Goal: Information Seeking & Learning: Learn about a topic

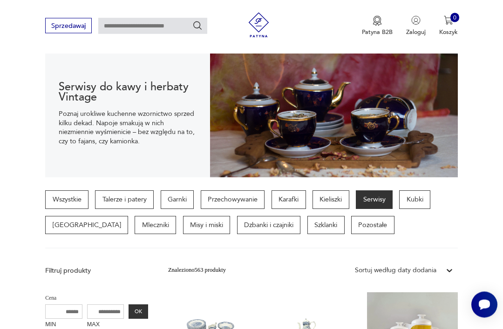
scroll to position [95, 0]
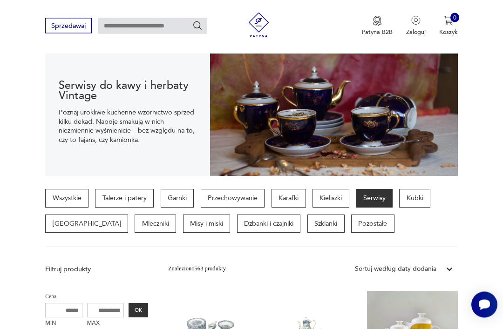
click at [69, 190] on link "Wszystkie" at bounding box center [66, 199] width 43 height 19
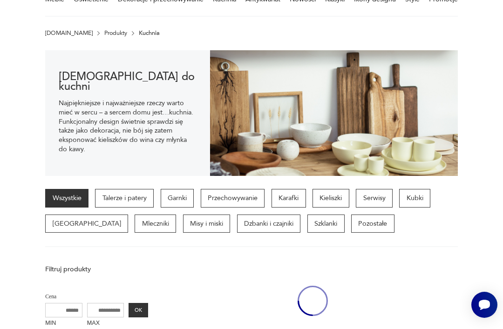
scroll to position [76, 0]
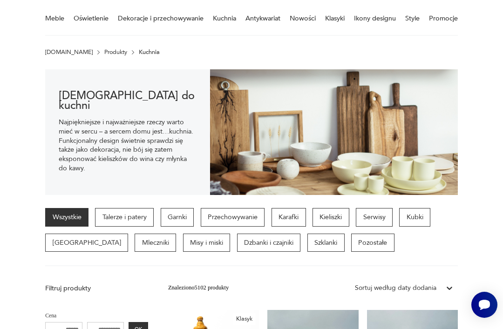
click at [481, 96] on section "[DEMOGRAPHIC_DATA] do kuchni Najpiękniejsze i najważniejsze rzeczy warto mieć w…" at bounding box center [251, 132] width 503 height 126
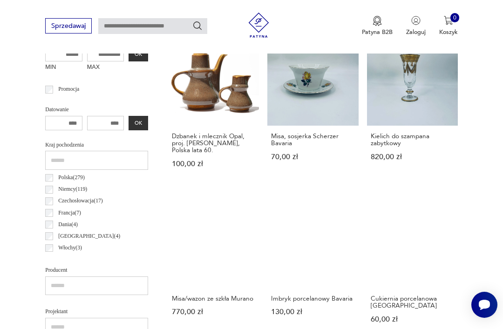
scroll to position [374, 0]
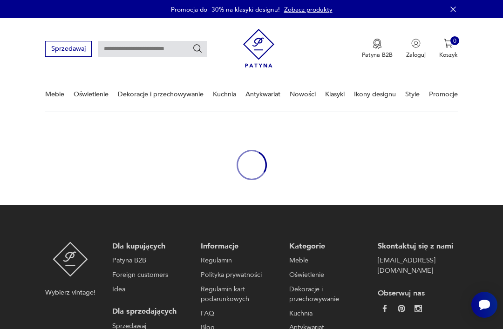
scroll to position [30, 0]
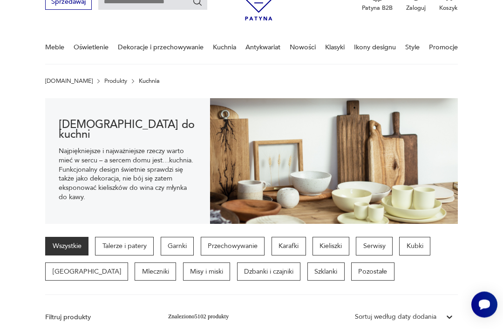
click at [122, 238] on p "Talerze i patery" at bounding box center [124, 247] width 59 height 19
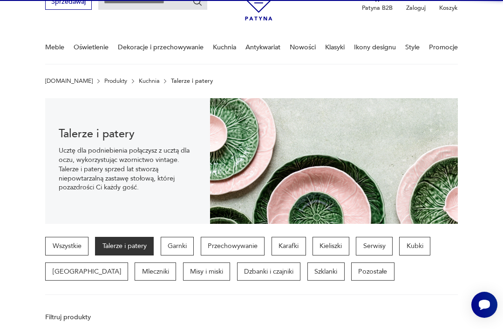
scroll to position [159, 0]
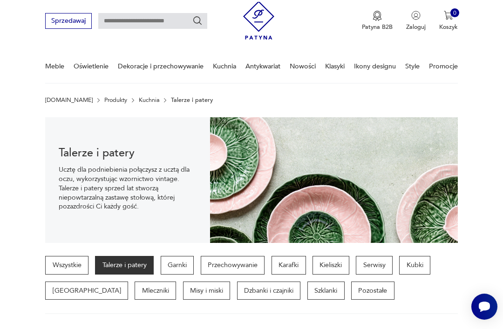
scroll to position [28, 0]
click at [372, 256] on p "Serwisy" at bounding box center [374, 265] width 37 height 19
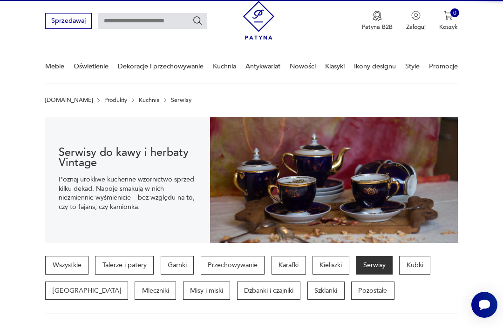
scroll to position [151, 0]
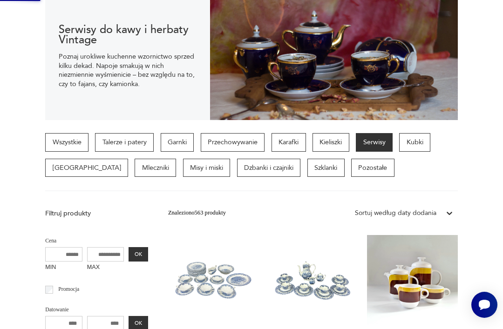
scroll to position [0, 0]
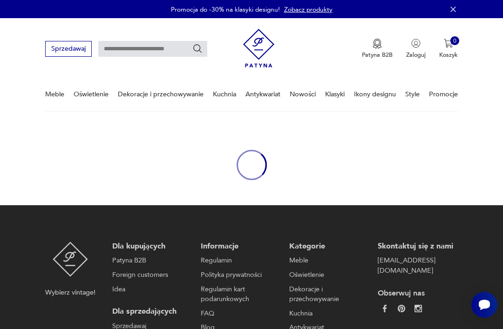
scroll to position [30, 0]
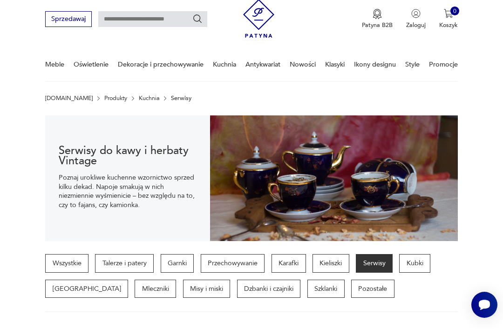
click at [308, 280] on p "Szklanki" at bounding box center [326, 289] width 37 height 19
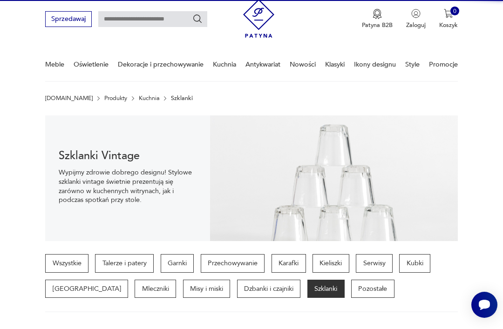
scroll to position [141, 0]
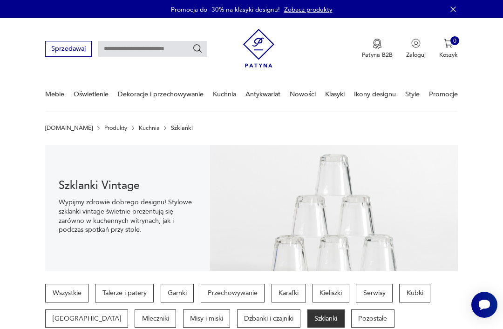
scroll to position [76, 0]
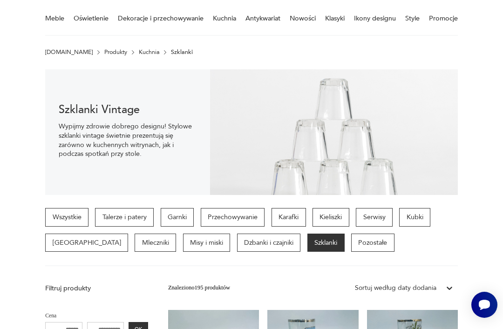
click at [351, 234] on p "Pozostałe" at bounding box center [372, 243] width 43 height 19
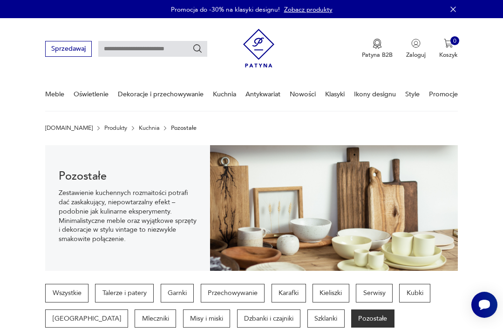
click at [66, 310] on p "[GEOGRAPHIC_DATA]" at bounding box center [86, 319] width 83 height 19
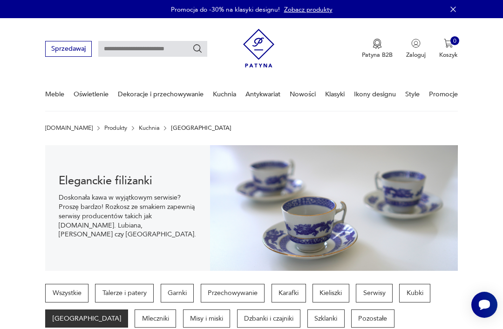
scroll to position [141, 0]
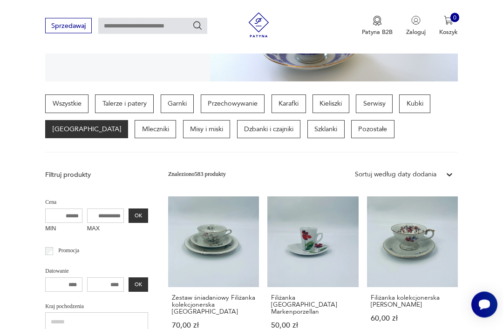
scroll to position [195, 0]
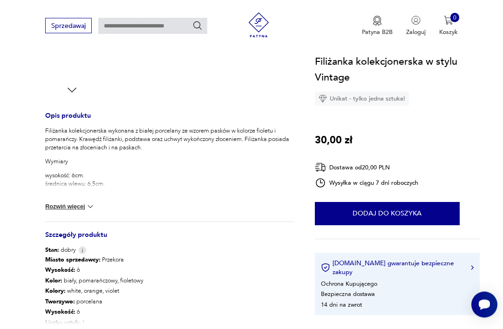
scroll to position [249, 0]
